Goal: Information Seeking & Learning: Learn about a topic

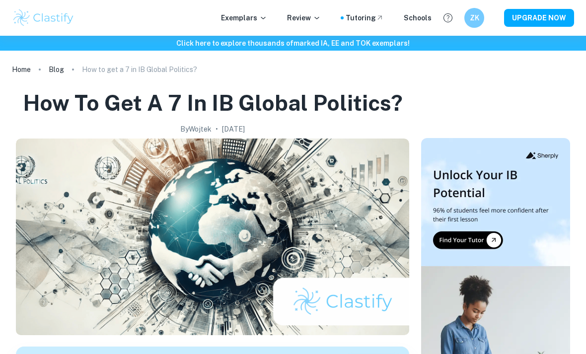
scroll to position [102, 0]
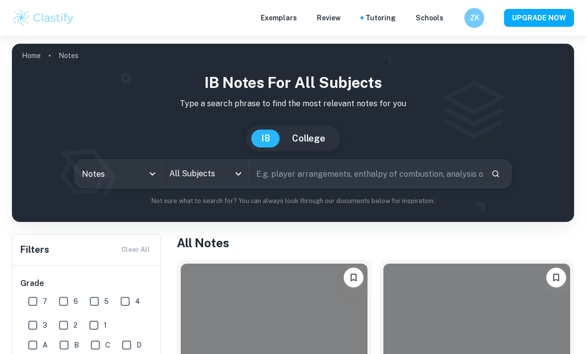
checkbox input "true"
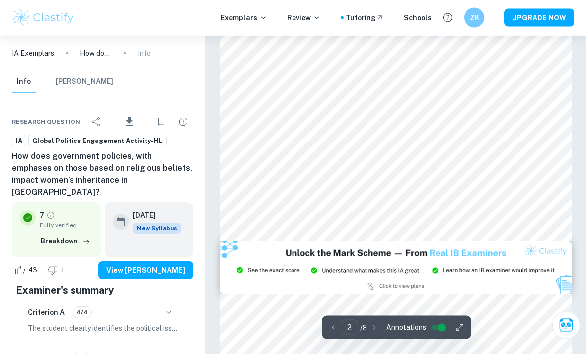
scroll to position [757, 0]
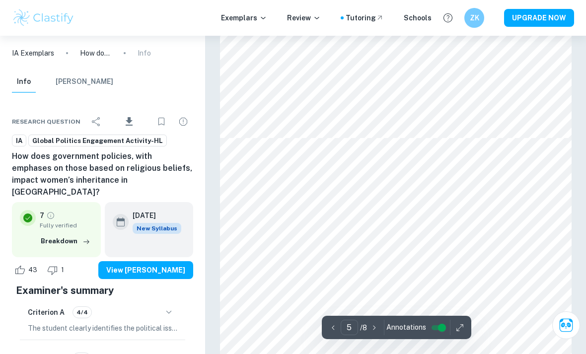
type input "6"
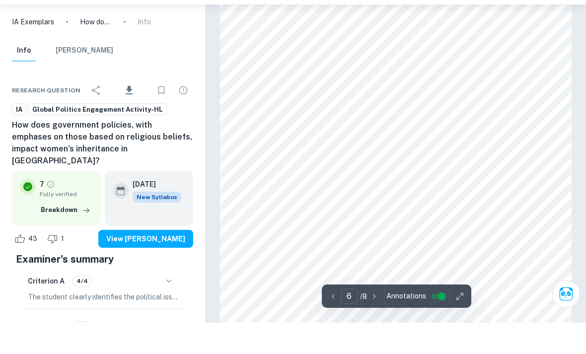
scroll to position [2506, 0]
